Goal: Transaction & Acquisition: Purchase product/service

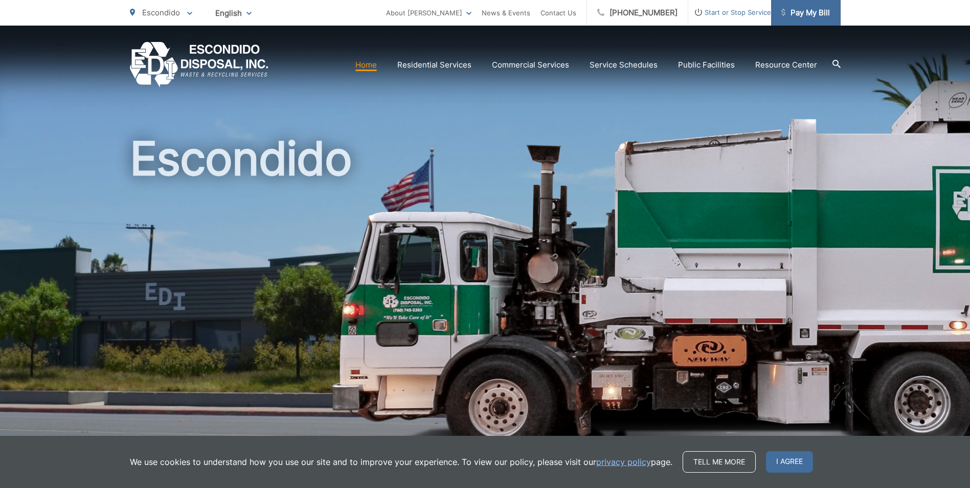
click at [810, 10] on span "Pay My Bill" at bounding box center [806, 13] width 49 height 12
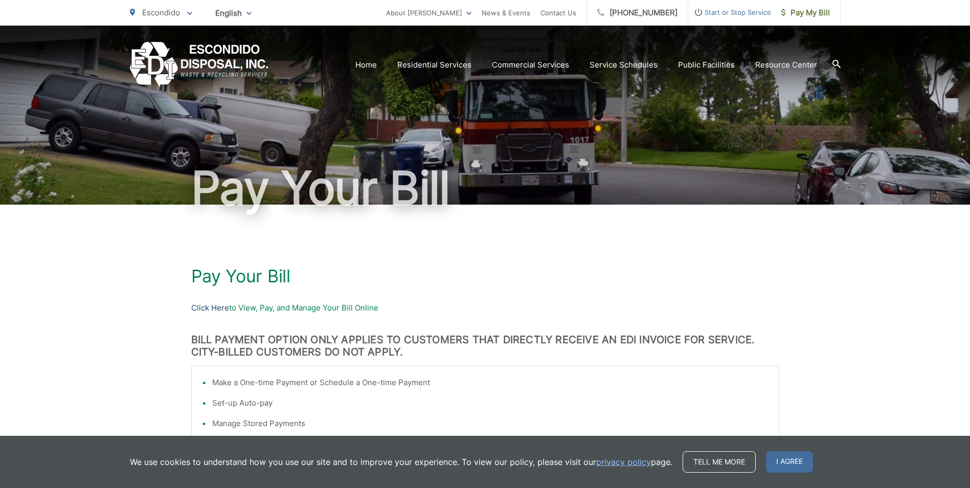
click at [212, 311] on link "Click Here" at bounding box center [210, 308] width 38 height 12
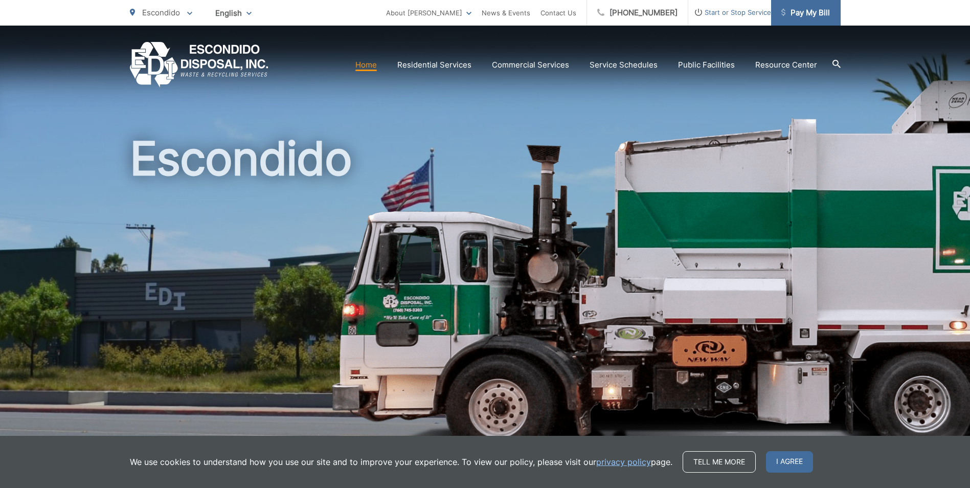
click at [796, 9] on span "Pay My Bill" at bounding box center [806, 13] width 49 height 12
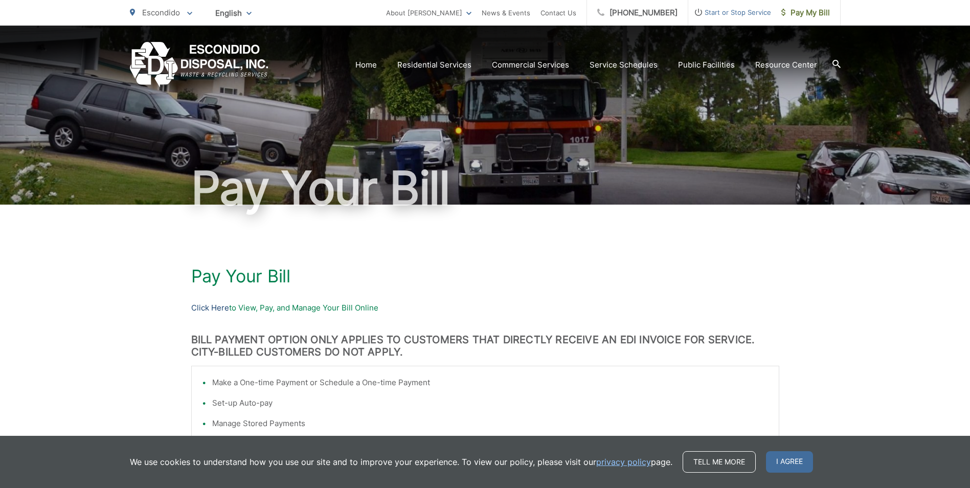
click at [196, 308] on link "Click Here" at bounding box center [210, 308] width 38 height 12
